Goal: Check status: Check status

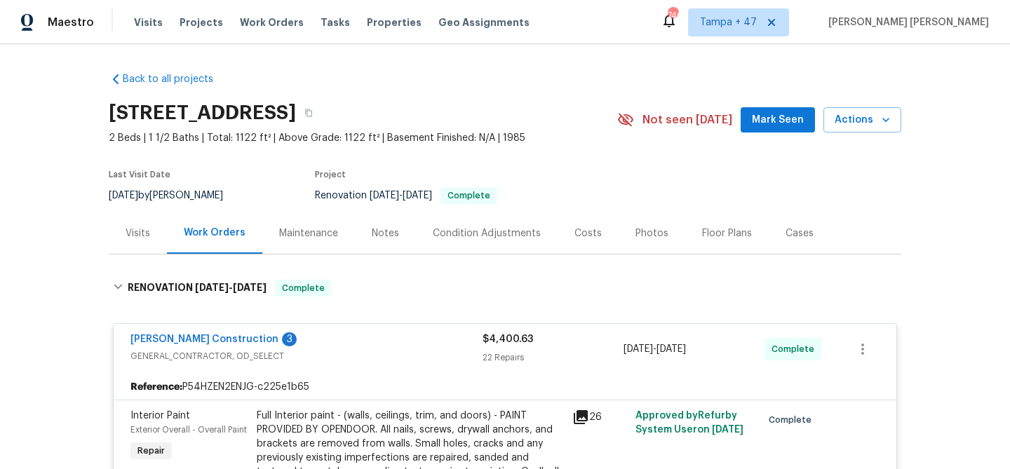
scroll to position [3437, 0]
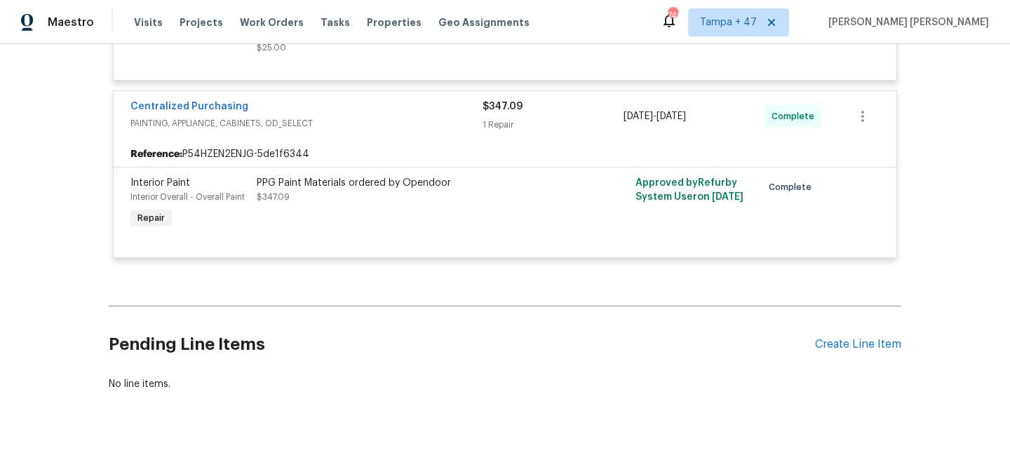
click at [256, 23] on span "Work Orders" at bounding box center [272, 22] width 64 height 14
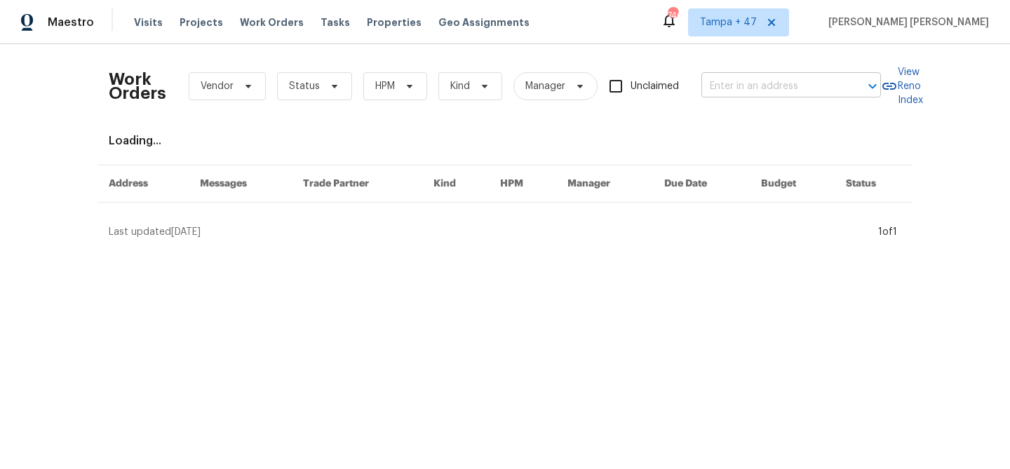
click at [721, 79] on input "text" at bounding box center [771, 87] width 140 height 22
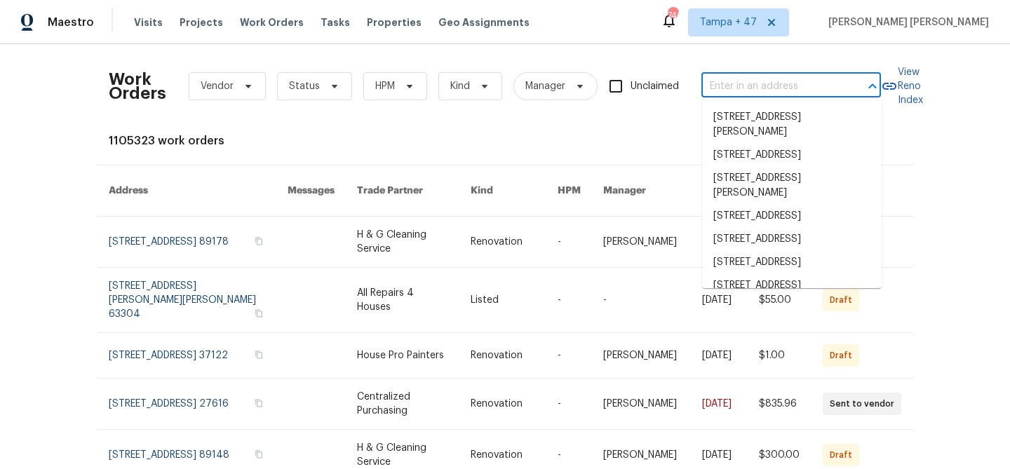
paste input "[STREET_ADDRESS][PERSON_NAME]"
type input "[STREET_ADDRESS][PERSON_NAME]"
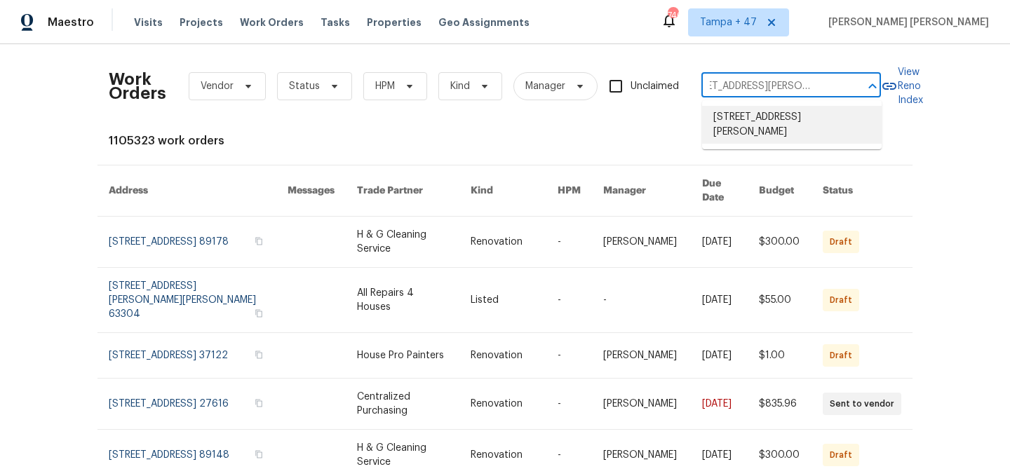
click at [731, 121] on li "[STREET_ADDRESS][PERSON_NAME]" at bounding box center [791, 125] width 179 height 38
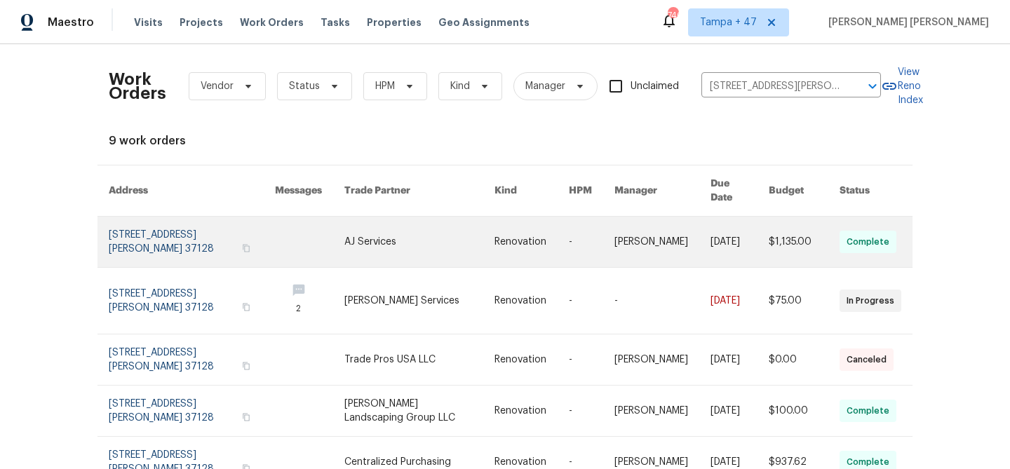
click at [718, 241] on link at bounding box center [739, 242] width 58 height 50
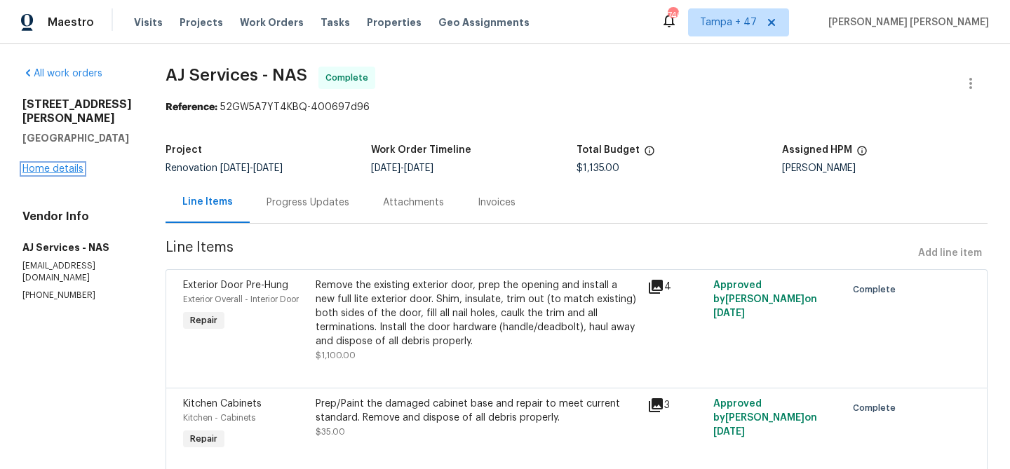
click at [70, 173] on link "Home details" at bounding box center [52, 169] width 61 height 10
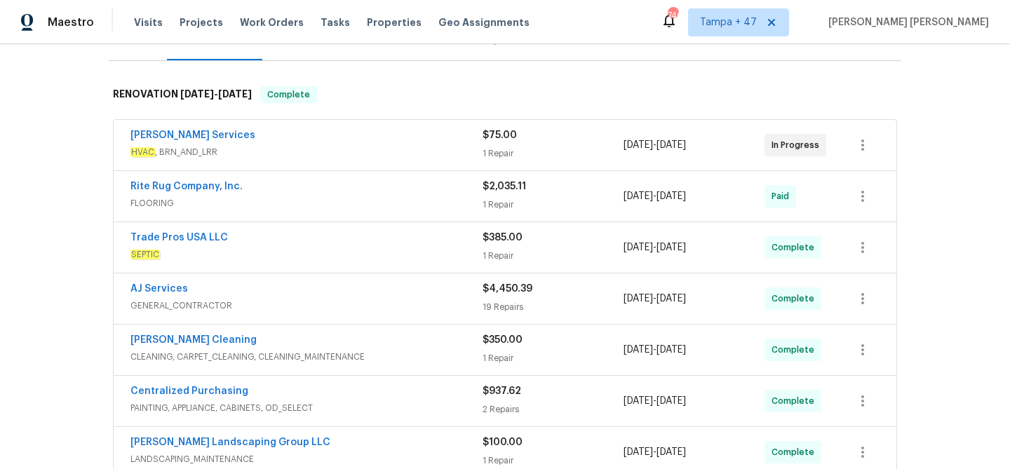
scroll to position [165, 0]
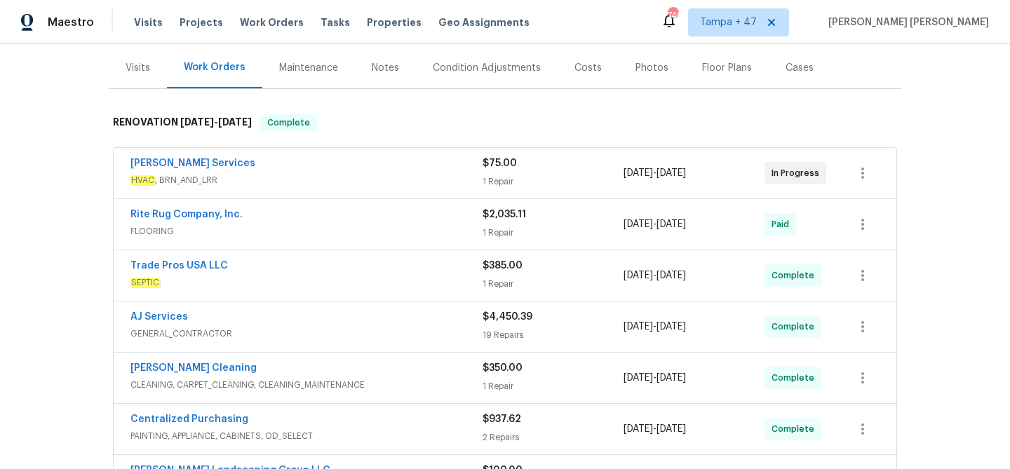
click at [131, 81] on div "Visits" at bounding box center [138, 67] width 58 height 41
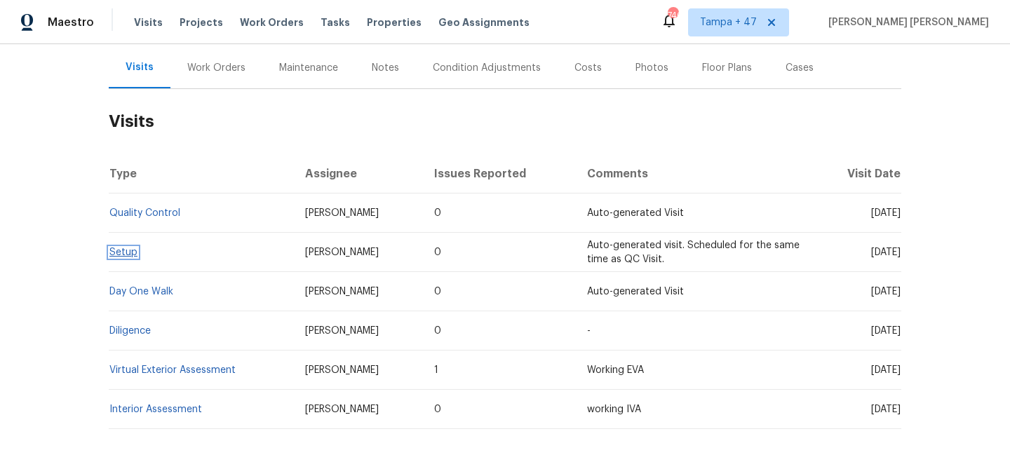
click at [121, 255] on link "Setup" at bounding box center [123, 253] width 28 height 10
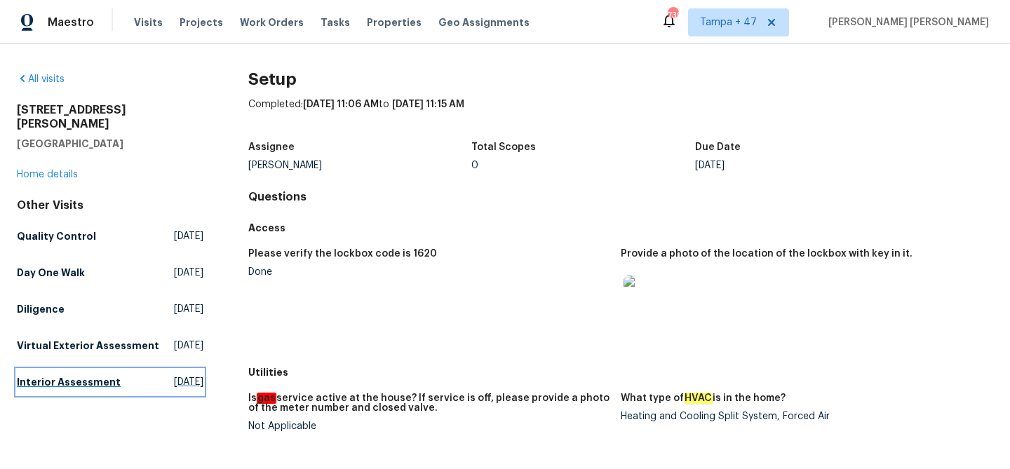
click at [90, 387] on h5 "Interior Assessment" at bounding box center [69, 382] width 104 height 14
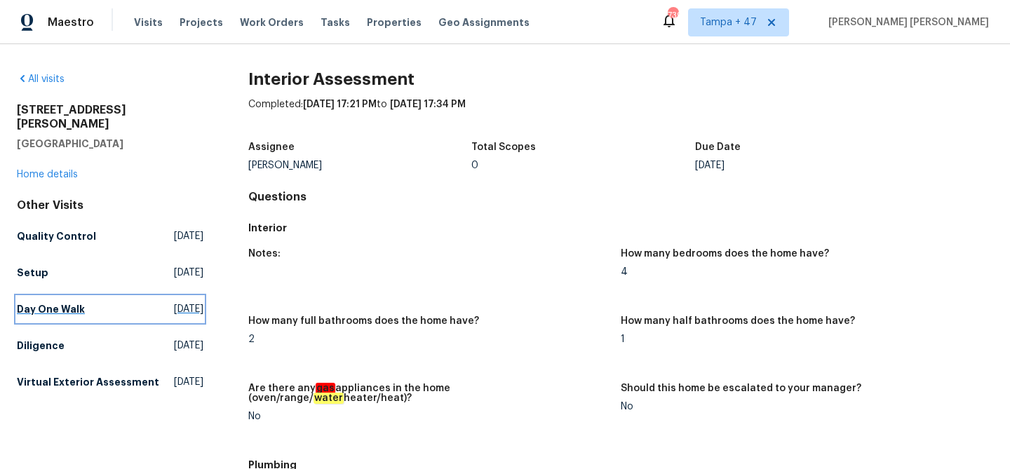
click at [60, 302] on h5 "Day One Walk" at bounding box center [51, 309] width 68 height 14
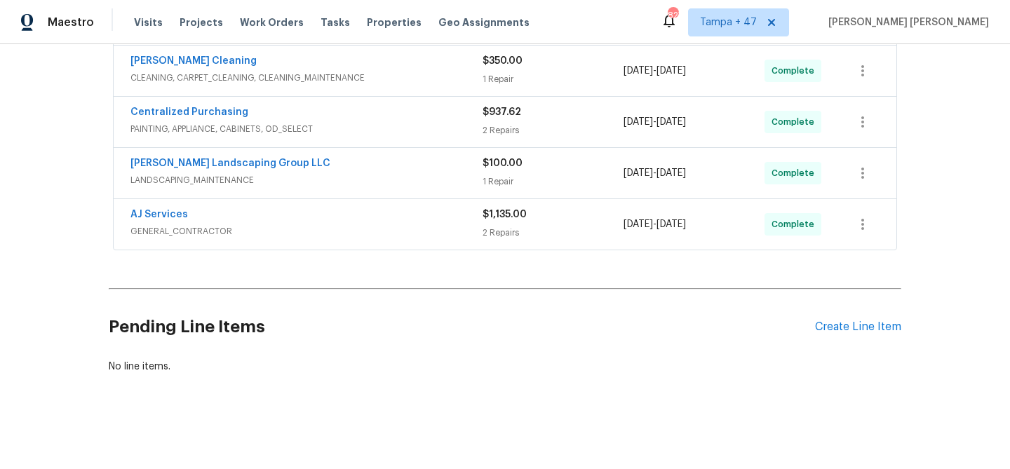
scroll to position [431, 0]
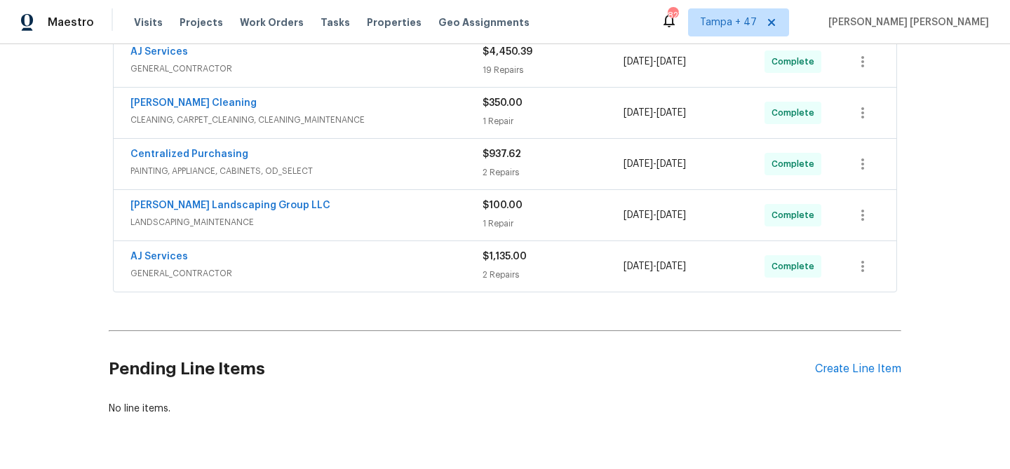
click at [366, 264] on div "AJ Services" at bounding box center [306, 258] width 352 height 17
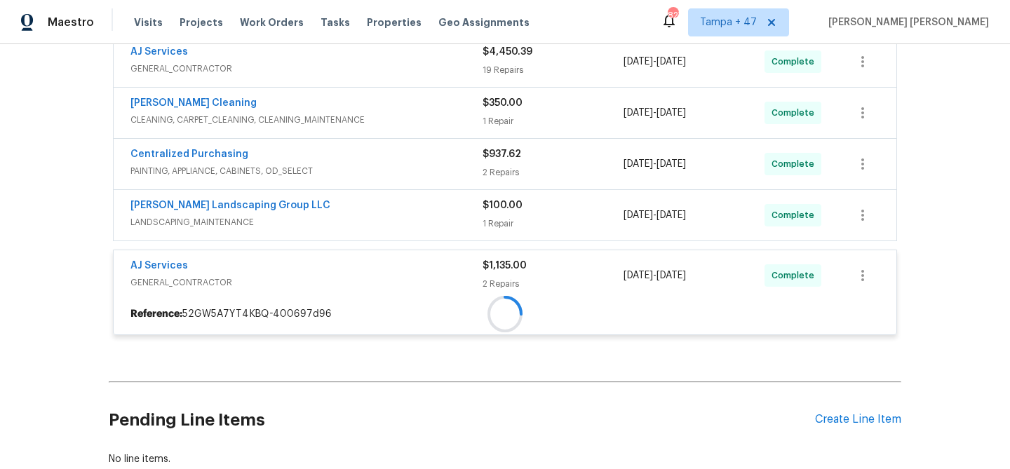
scroll to position [331, 0]
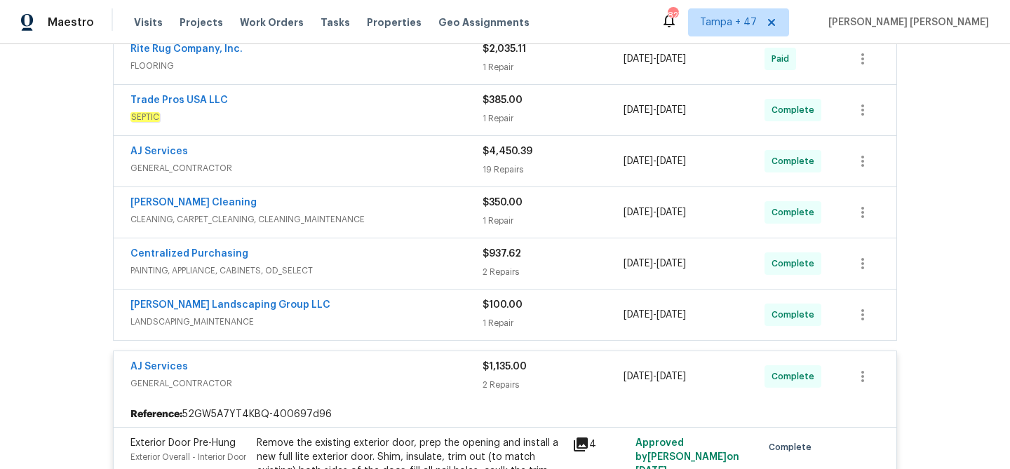
click at [392, 304] on div "[PERSON_NAME] Landscaping Group LLC" at bounding box center [306, 306] width 352 height 17
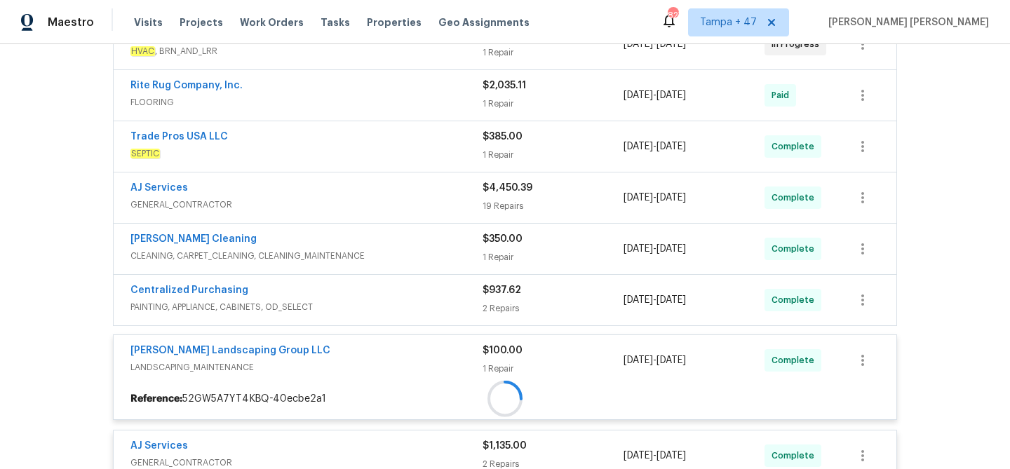
scroll to position [292, 0]
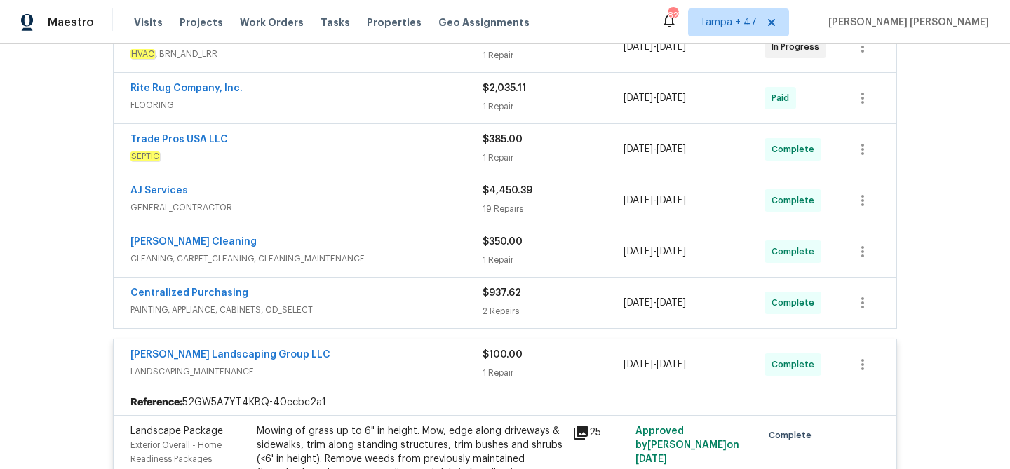
click at [419, 299] on div "Centralized Purchasing" at bounding box center [306, 294] width 352 height 17
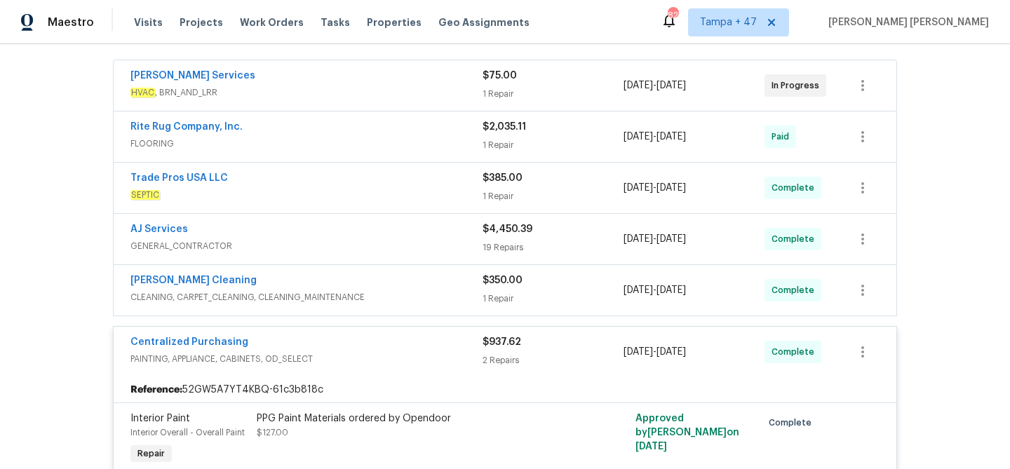
click at [463, 287] on div "Soledad Cleaning" at bounding box center [306, 281] width 352 height 17
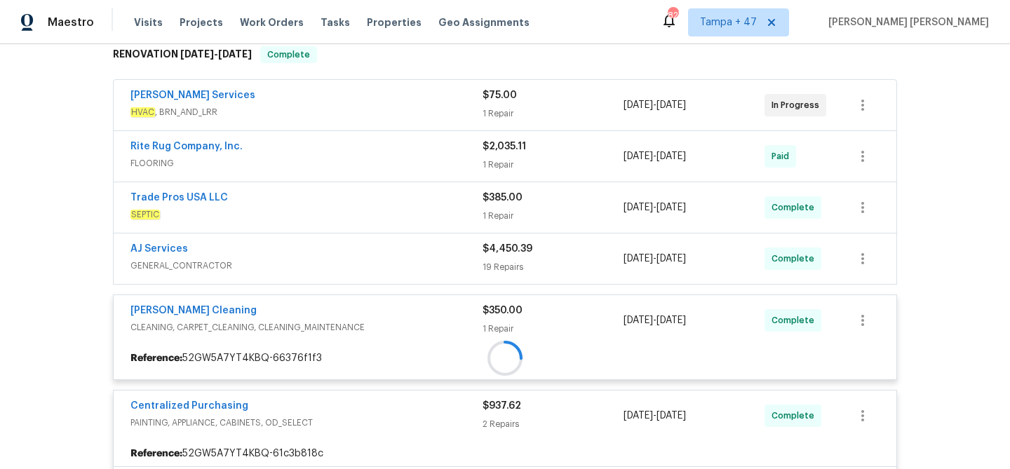
scroll to position [226, 0]
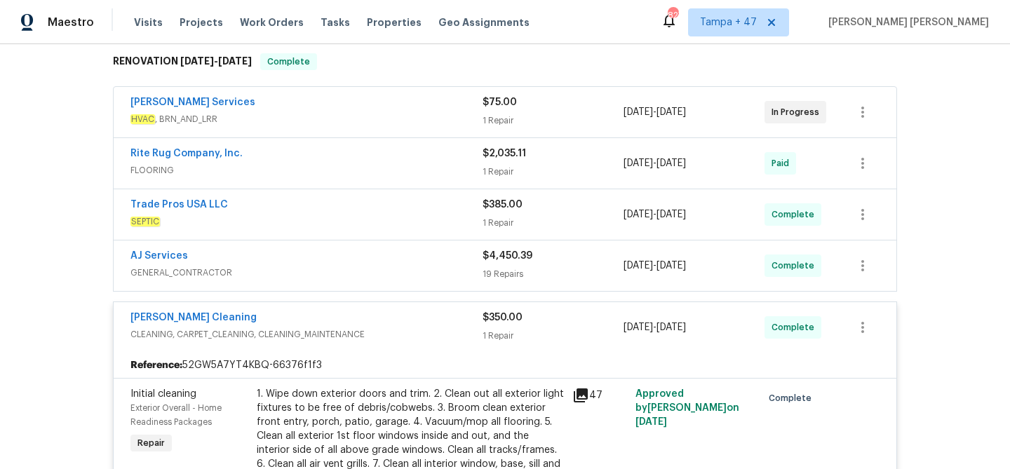
click at [465, 268] on span "GENERAL_CONTRACTOR" at bounding box center [306, 273] width 352 height 14
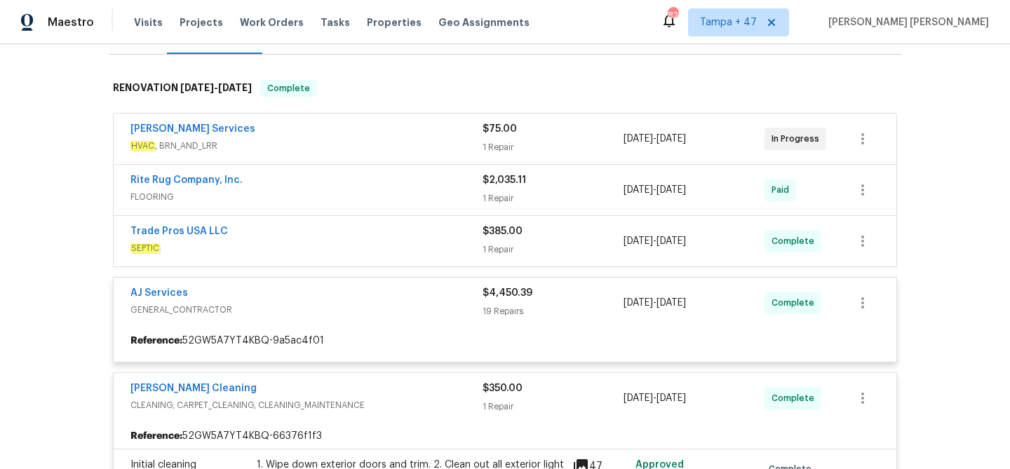
scroll to position [194, 0]
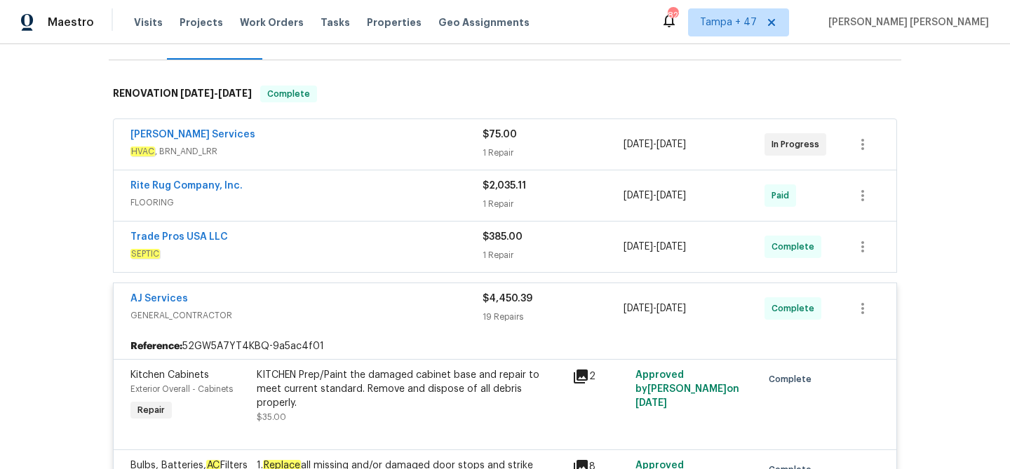
click at [482, 237] on span "$385.00" at bounding box center [502, 237] width 40 height 10
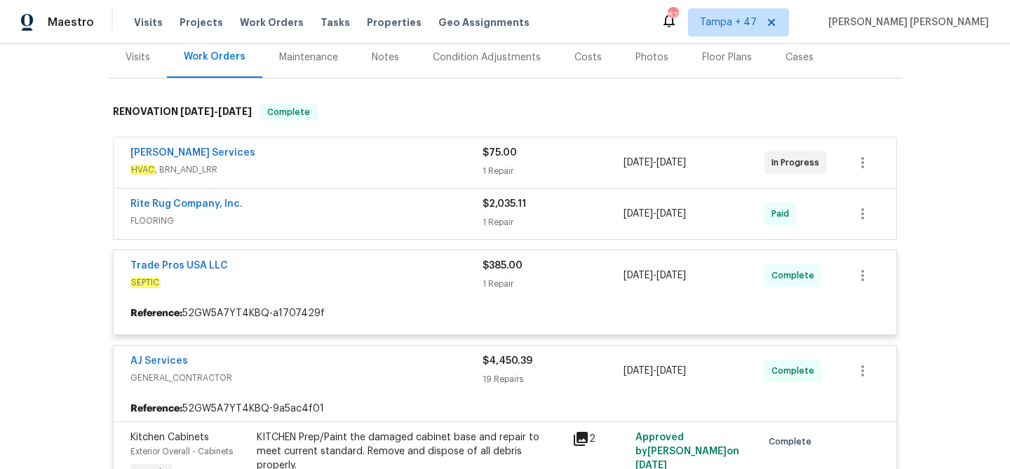
scroll to position [171, 0]
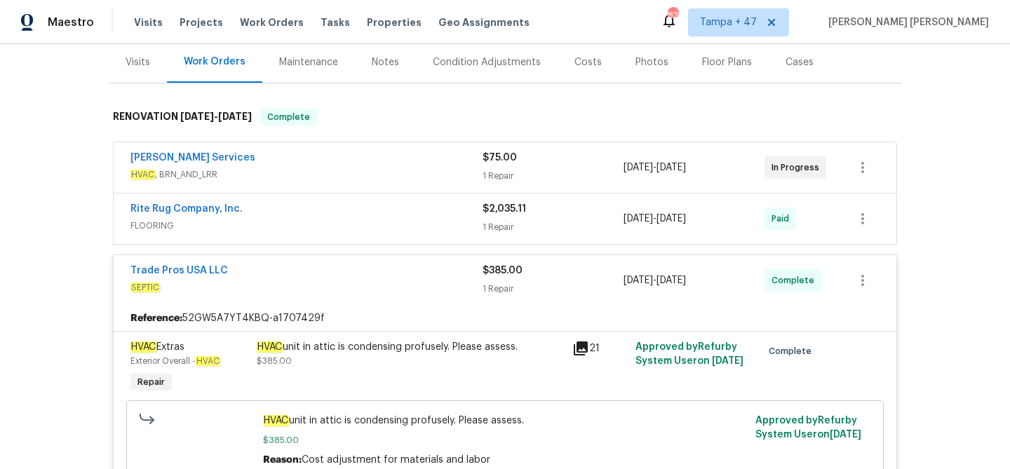
click at [494, 226] on div "1 Repair" at bounding box center [552, 227] width 141 height 14
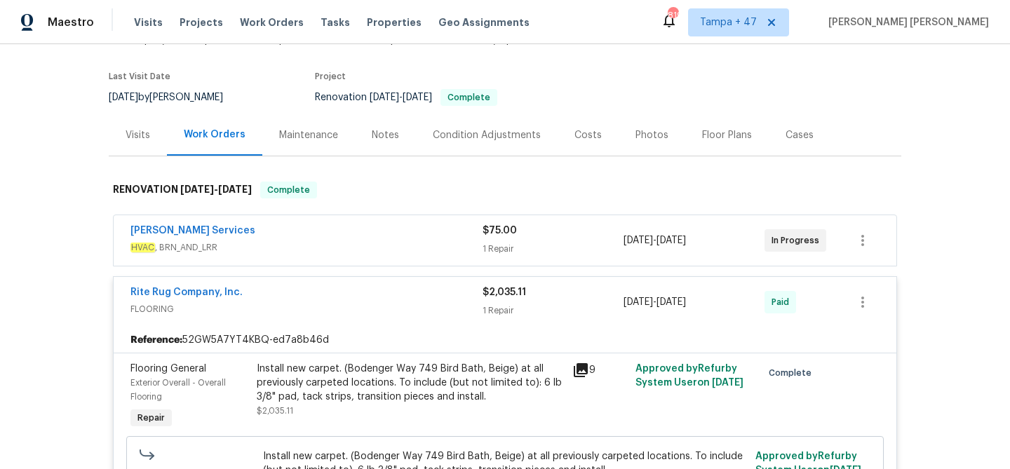
scroll to position [194, 0]
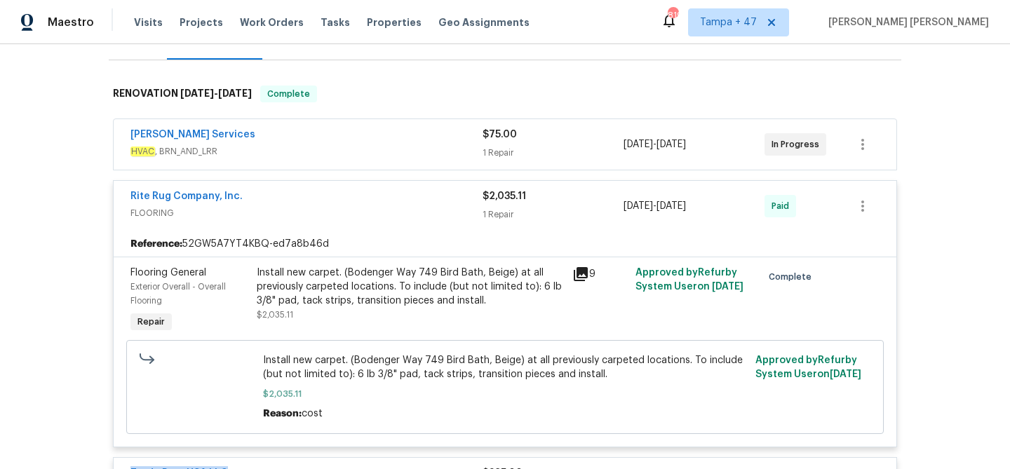
click at [393, 148] on span "HVAC , BRN_AND_LRR" at bounding box center [306, 151] width 352 height 14
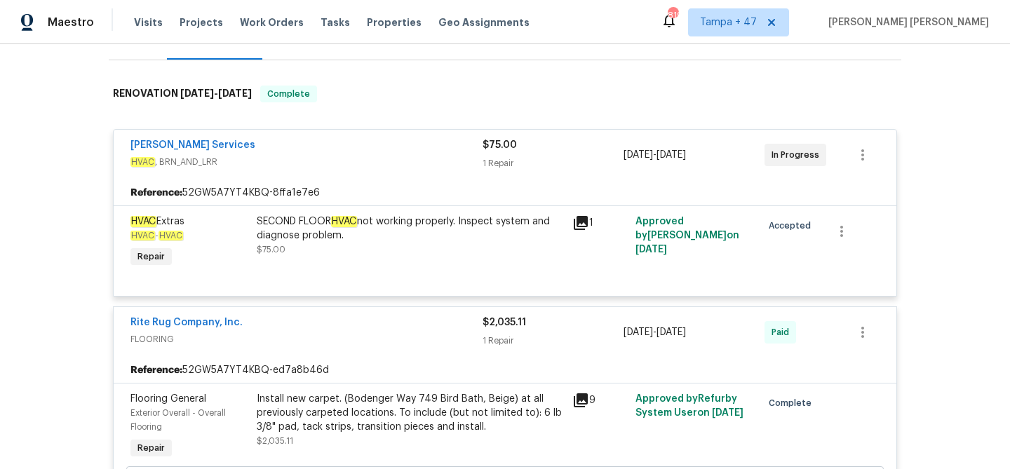
click at [393, 148] on div "Tony Barrett Services" at bounding box center [306, 146] width 352 height 17
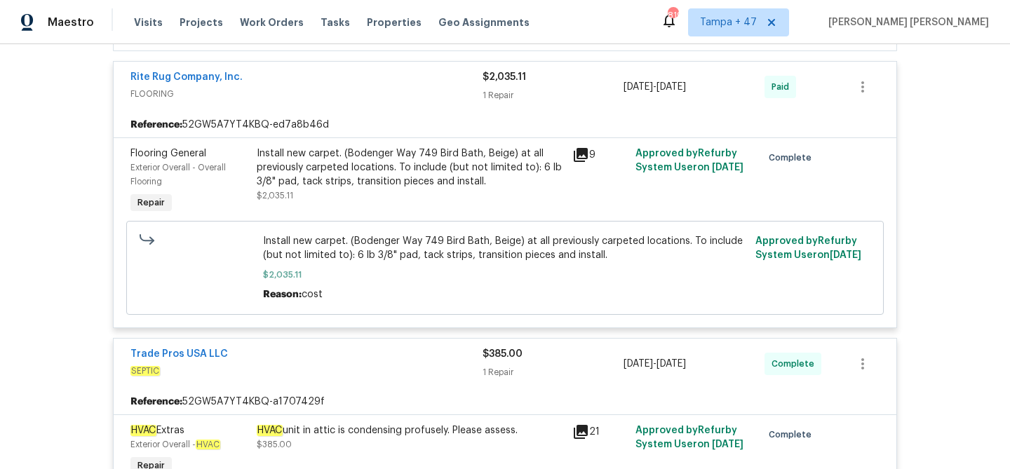
scroll to position [314, 0]
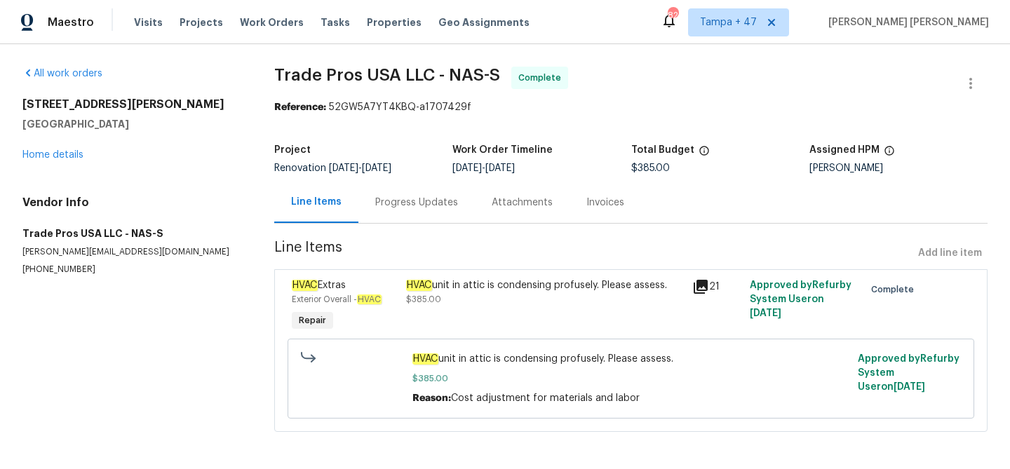
click at [411, 189] on div "Progress Updates" at bounding box center [416, 202] width 116 height 41
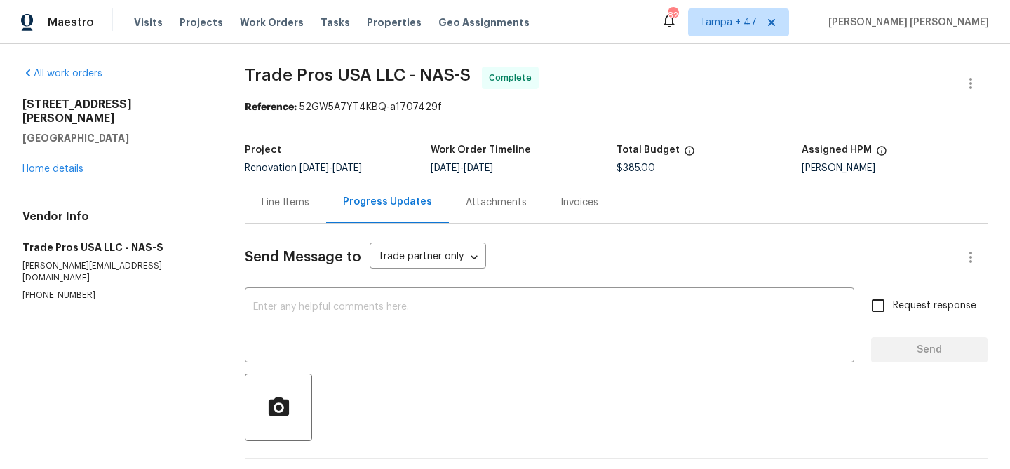
click at [281, 207] on div "Line Items" at bounding box center [286, 203] width 48 height 14
